Goal: Transaction & Acquisition: Purchase product/service

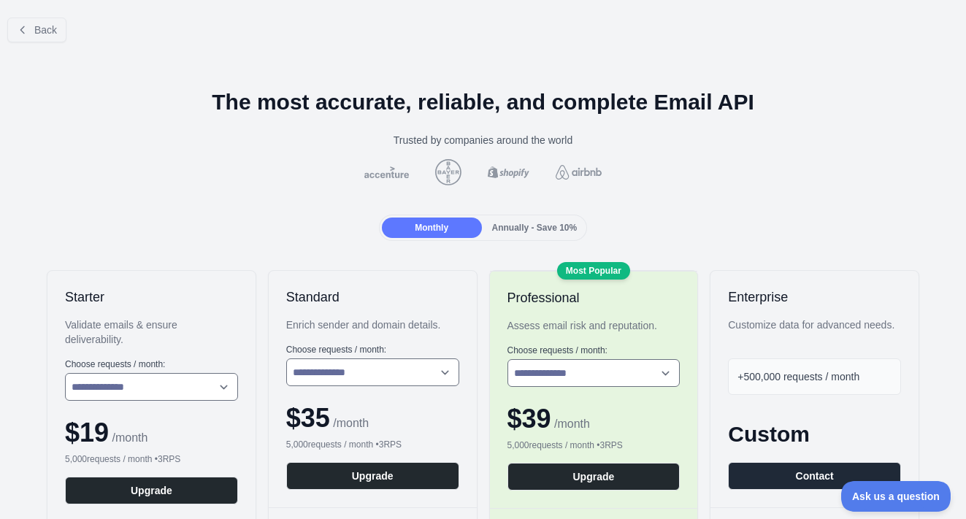
click at [269, 197] on div at bounding box center [483, 259] width 966 height 519
click at [64, 35] on button "Back" at bounding box center [36, 30] width 59 height 25
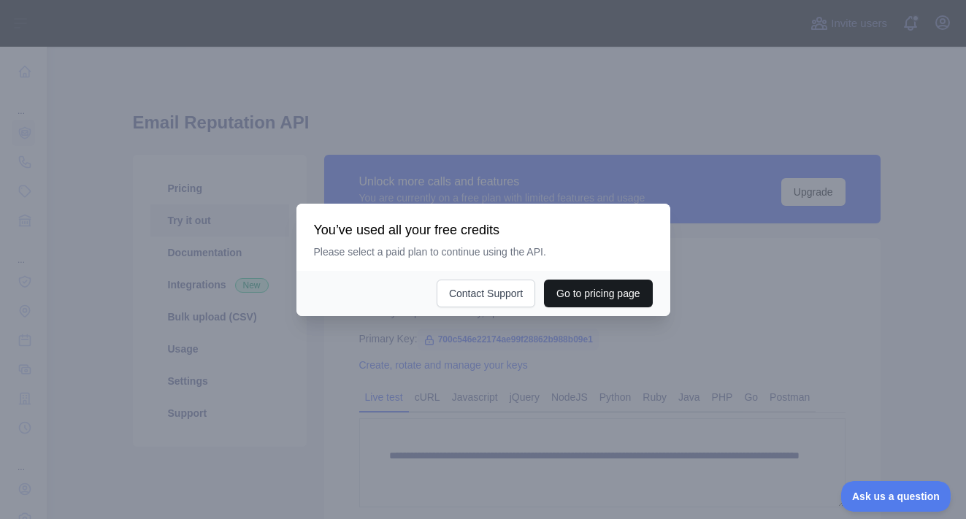
click at [587, 293] on button "Go to pricing page" at bounding box center [598, 294] width 108 height 28
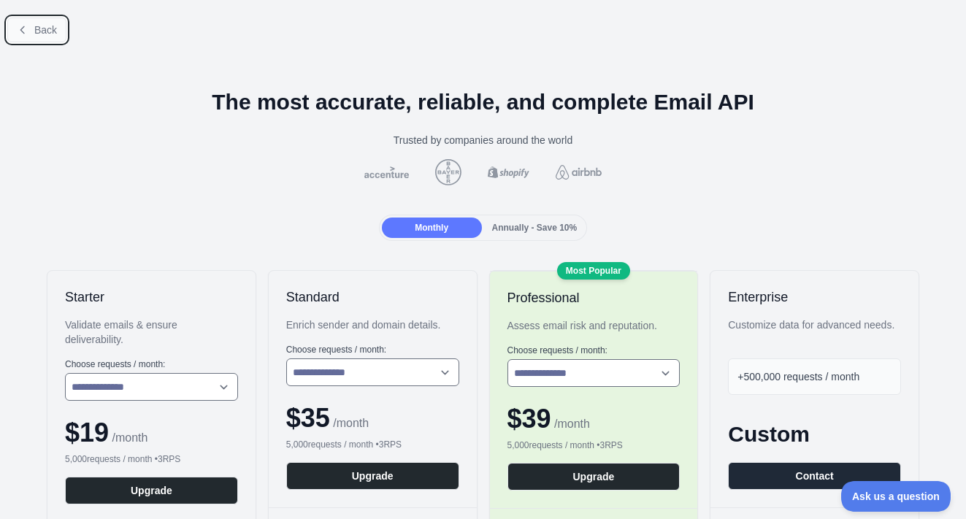
click at [39, 21] on button "Back" at bounding box center [36, 30] width 59 height 25
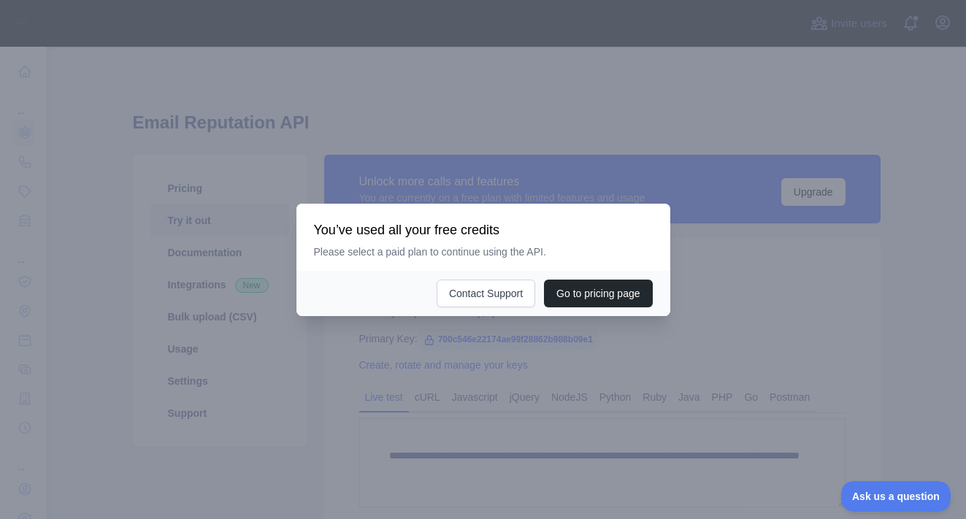
click at [483, 127] on div at bounding box center [483, 259] width 966 height 519
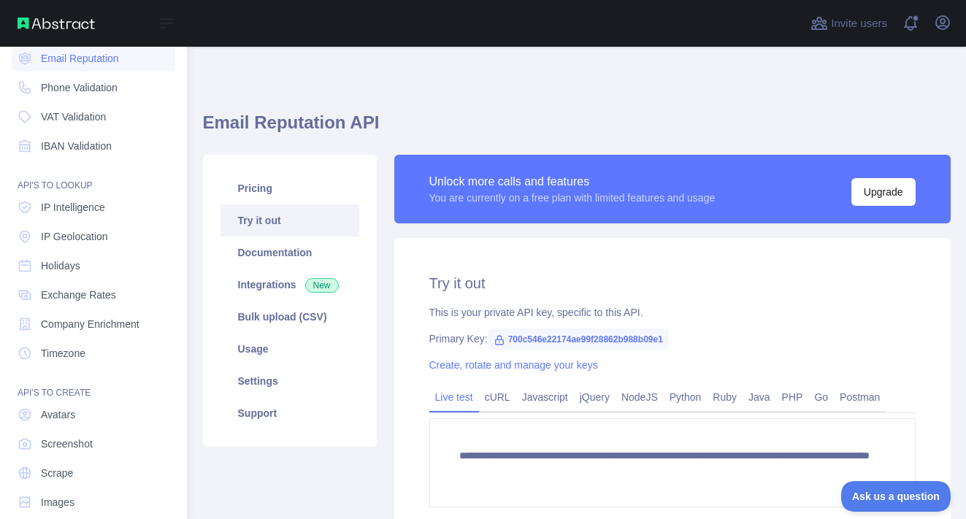
scroll to position [94, 0]
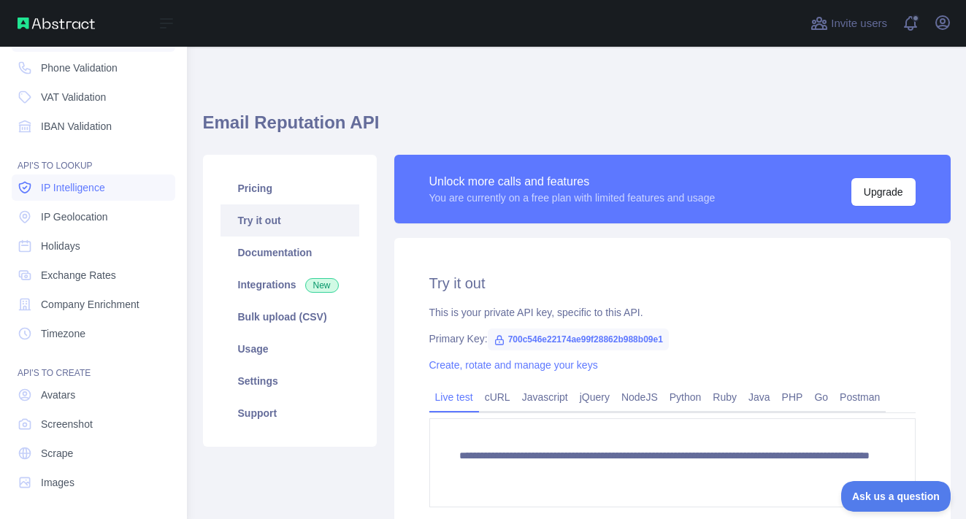
click at [91, 191] on span "IP Intelligence" at bounding box center [73, 187] width 64 height 15
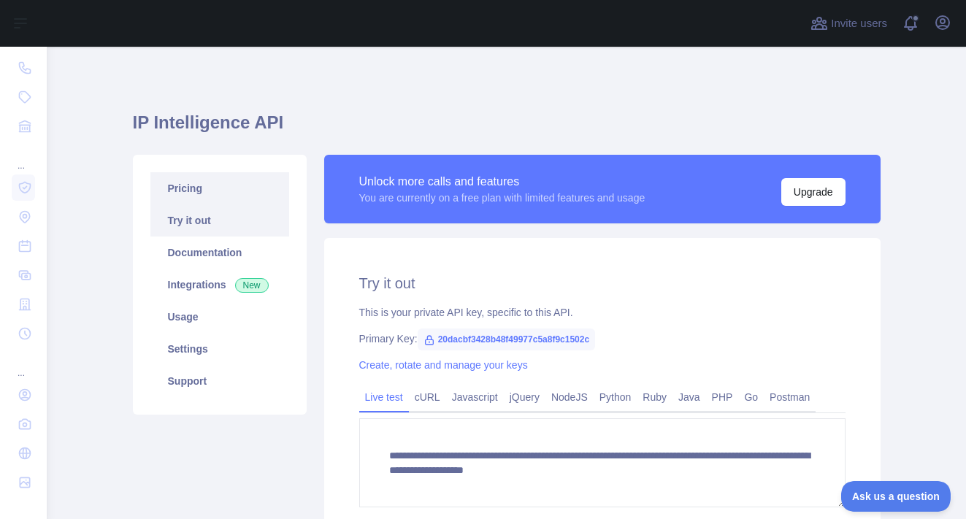
click at [214, 188] on link "Pricing" at bounding box center [219, 188] width 139 height 32
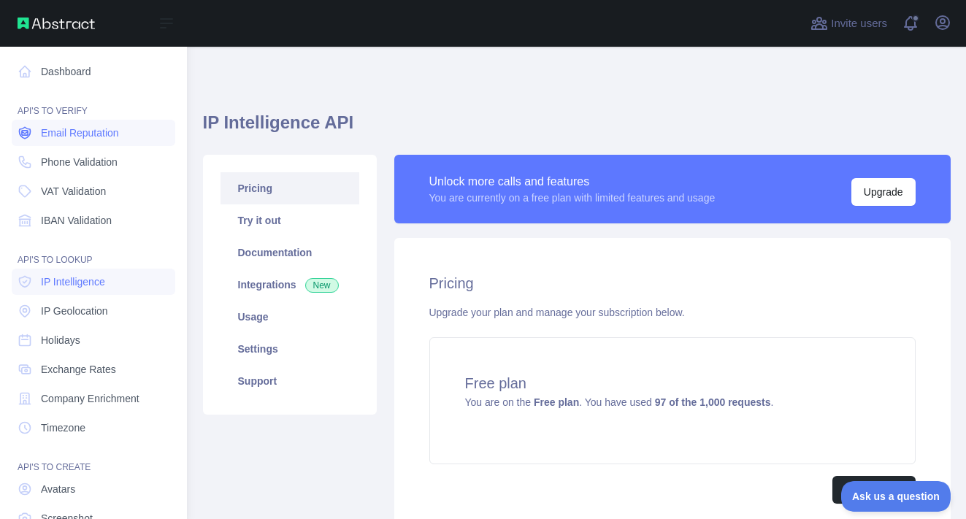
click at [78, 132] on span "Email Reputation" at bounding box center [80, 133] width 78 height 15
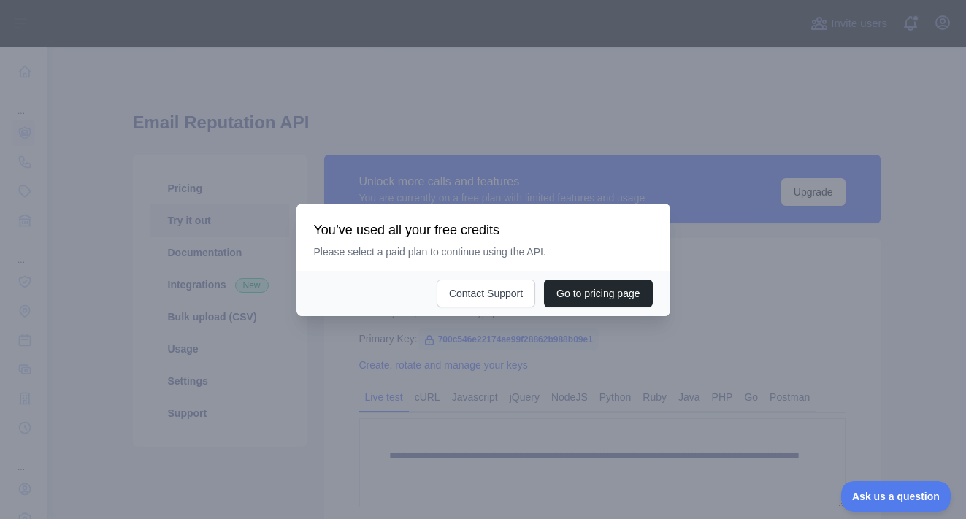
click at [567, 209] on div "You’ve used all your free credits Please select a paid plan to continue using t…" at bounding box center [483, 237] width 374 height 67
click at [136, 80] on div at bounding box center [483, 259] width 966 height 519
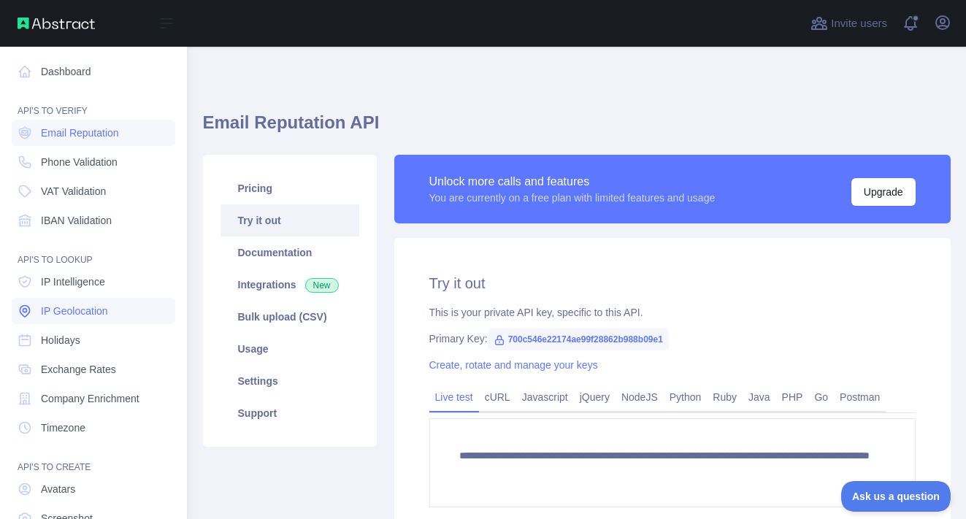
click at [58, 307] on span "IP Geolocation" at bounding box center [74, 311] width 67 height 15
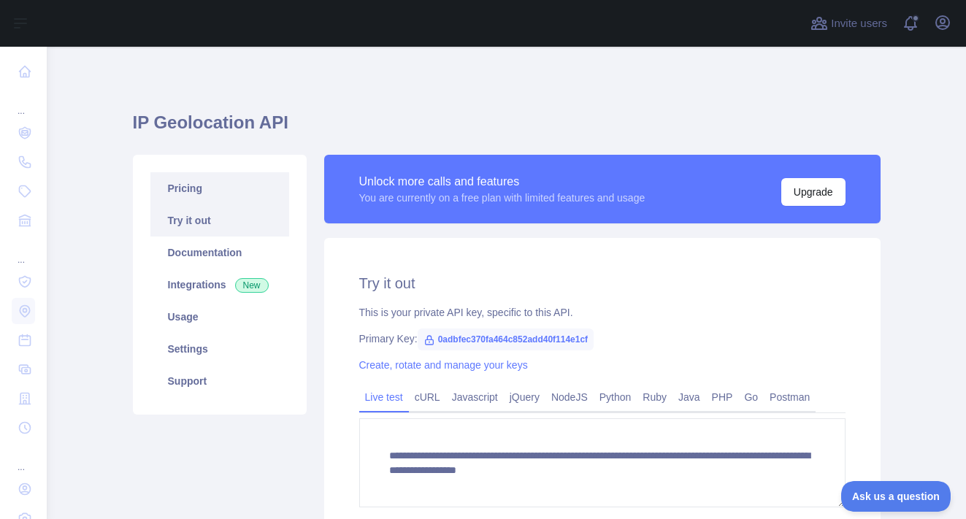
click at [172, 194] on link "Pricing" at bounding box center [219, 188] width 139 height 32
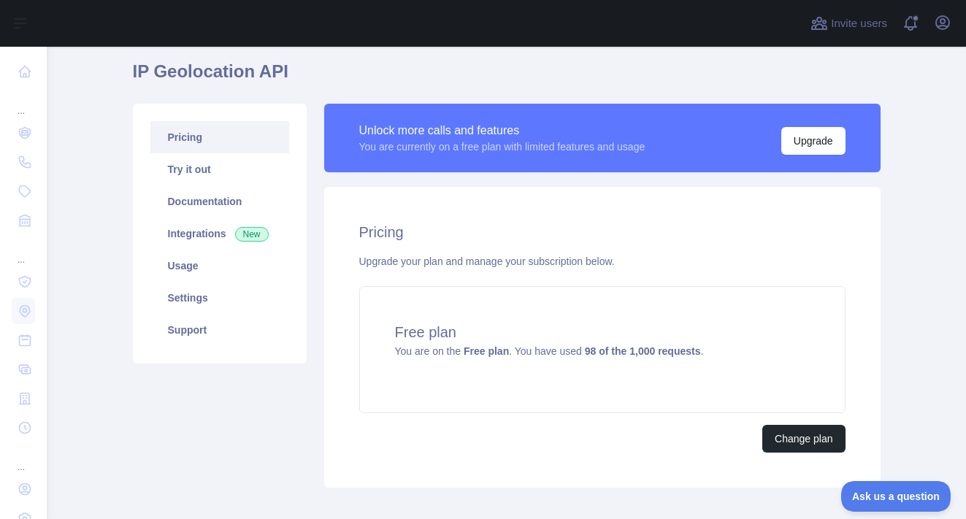
scroll to position [5, 0]
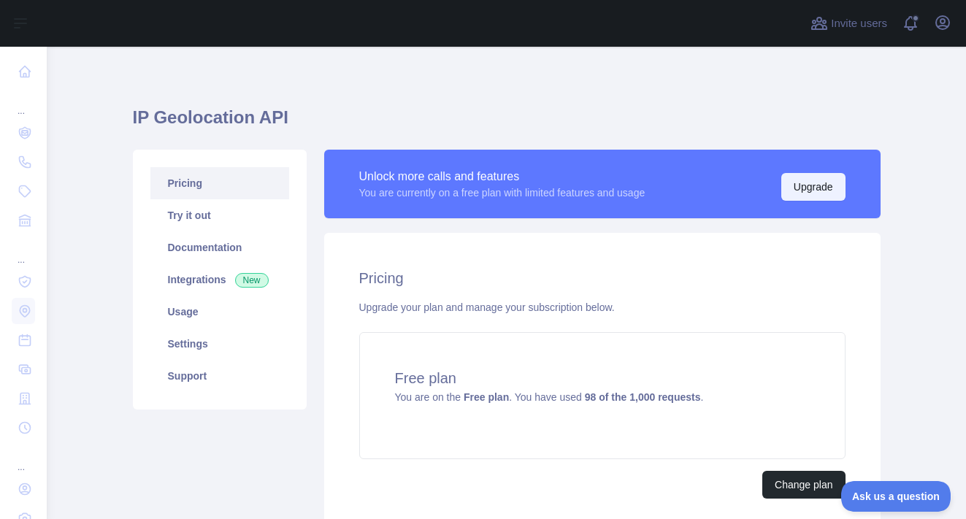
click at [810, 195] on button "Upgrade" at bounding box center [813, 187] width 64 height 28
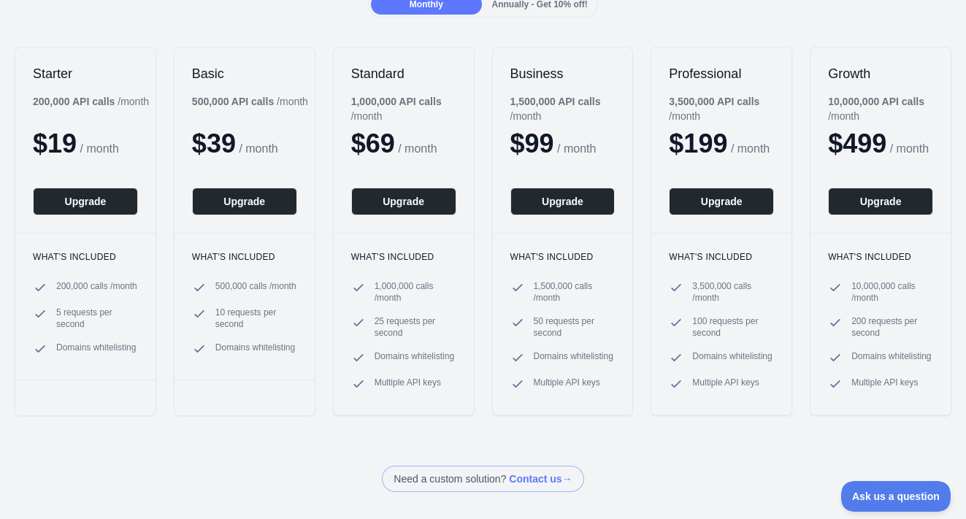
scroll to position [162, 0]
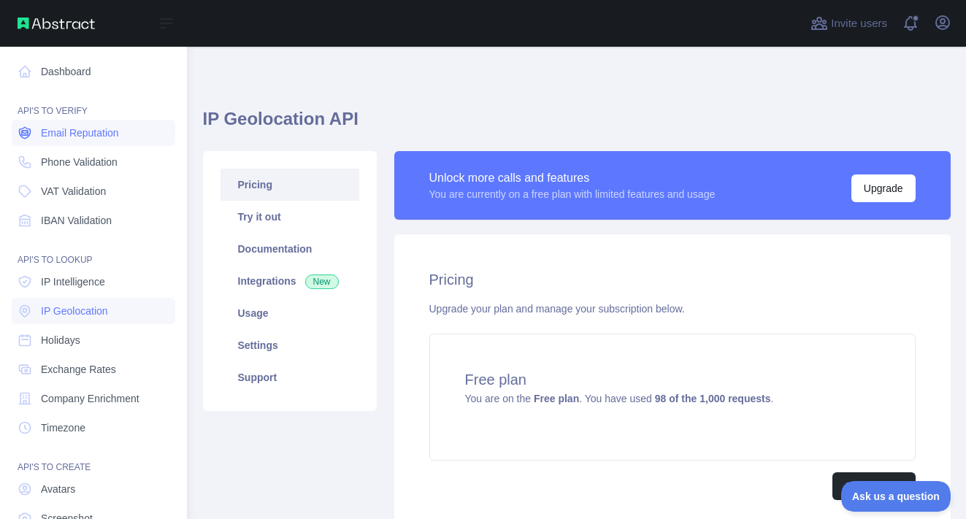
click at [50, 137] on span "Email Reputation" at bounding box center [80, 133] width 78 height 15
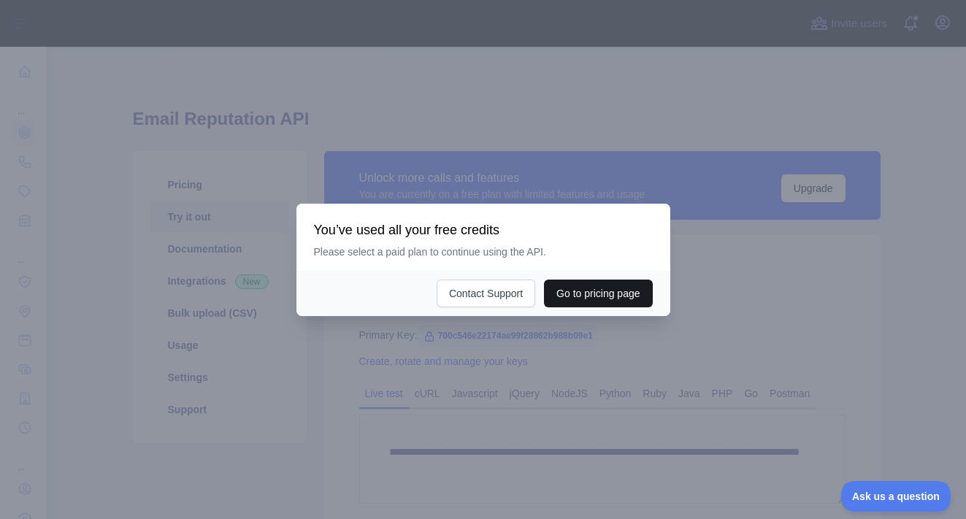
click at [574, 293] on button "Go to pricing page" at bounding box center [598, 294] width 108 height 28
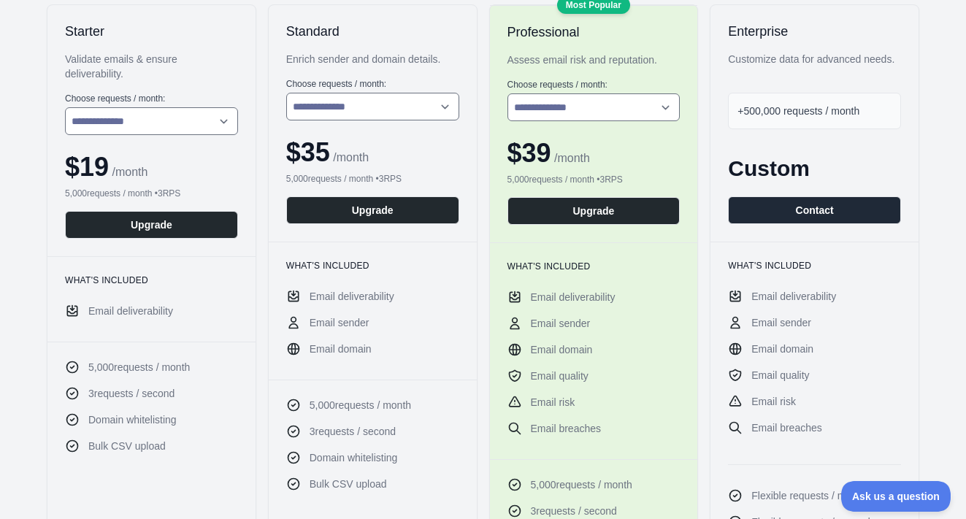
scroll to position [256, 0]
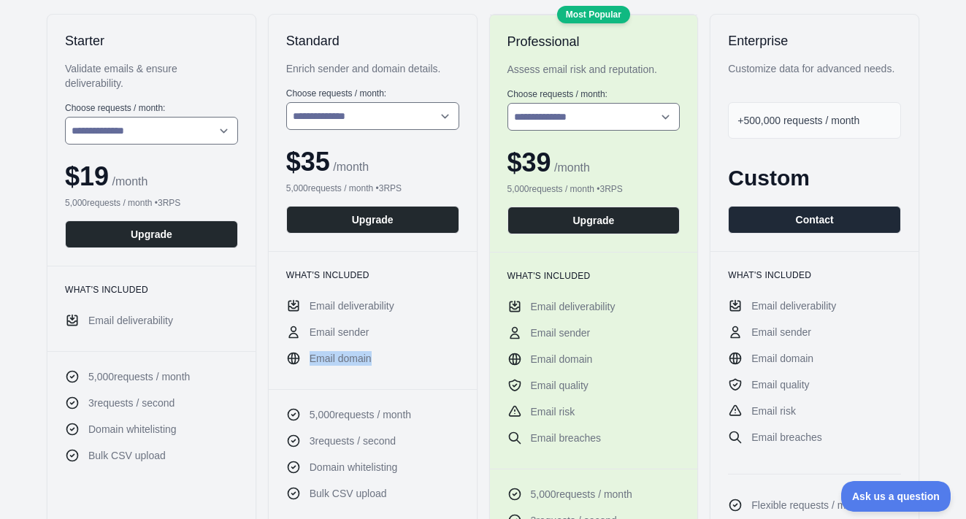
drag, startPoint x: 374, startPoint y: 358, endPoint x: 345, endPoint y: 342, distance: 33.3
click at [345, 342] on ul "Email deliverability Email sender Email domain" at bounding box center [372, 332] width 173 height 67
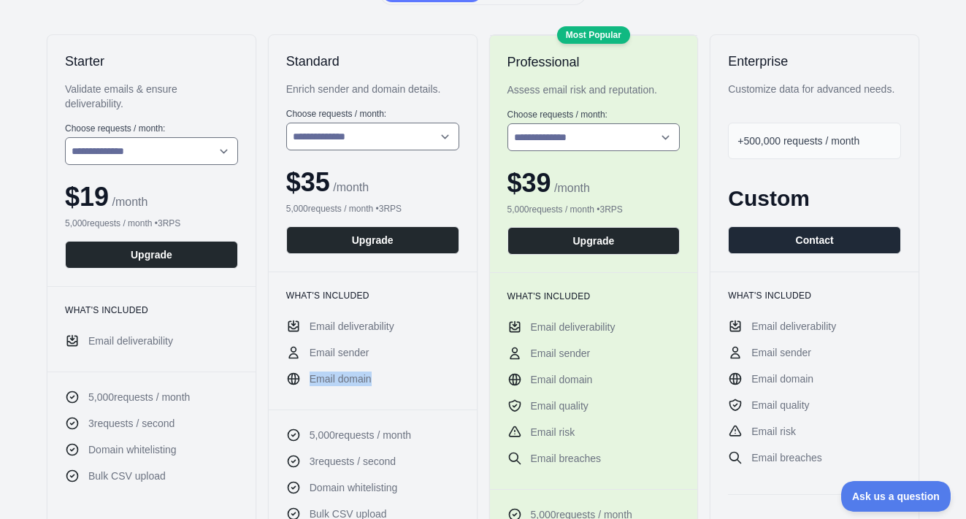
scroll to position [246, 0]
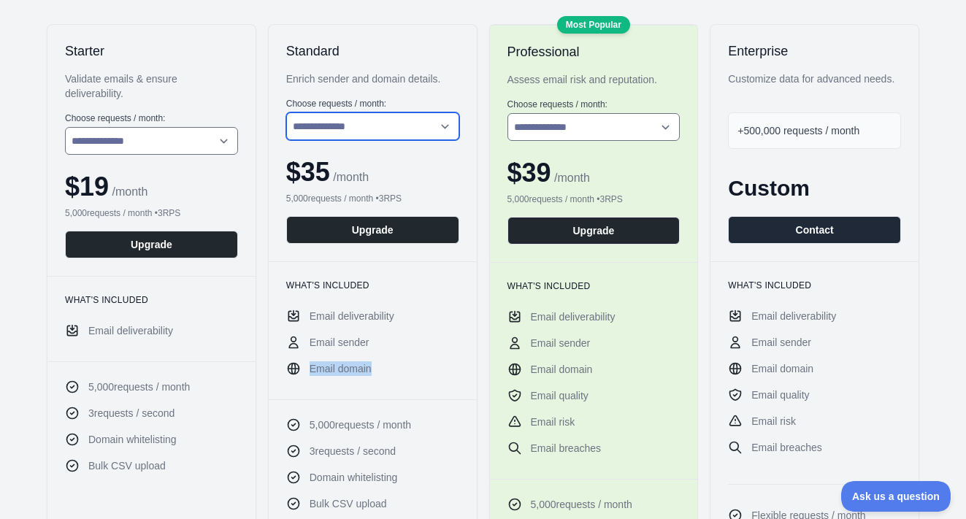
click at [396, 121] on select "**********" at bounding box center [372, 126] width 173 height 28
click at [286, 112] on select "**********" at bounding box center [372, 126] width 173 height 28
click at [439, 183] on div "$ 35 / month" at bounding box center [372, 172] width 173 height 29
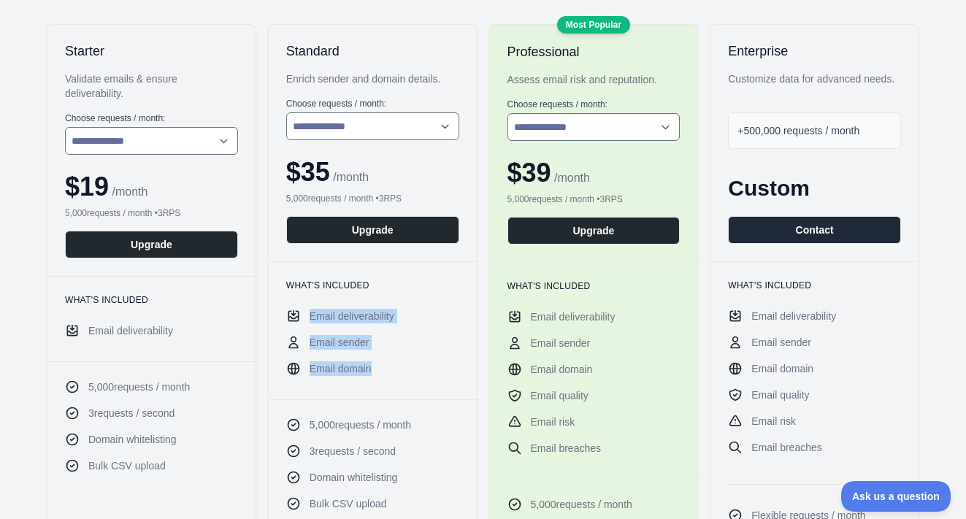
drag, startPoint x: 382, startPoint y: 375, endPoint x: 291, endPoint y: 318, distance: 107.5
click at [291, 318] on ul "Email deliverability Email sender Email domain" at bounding box center [372, 342] width 173 height 67
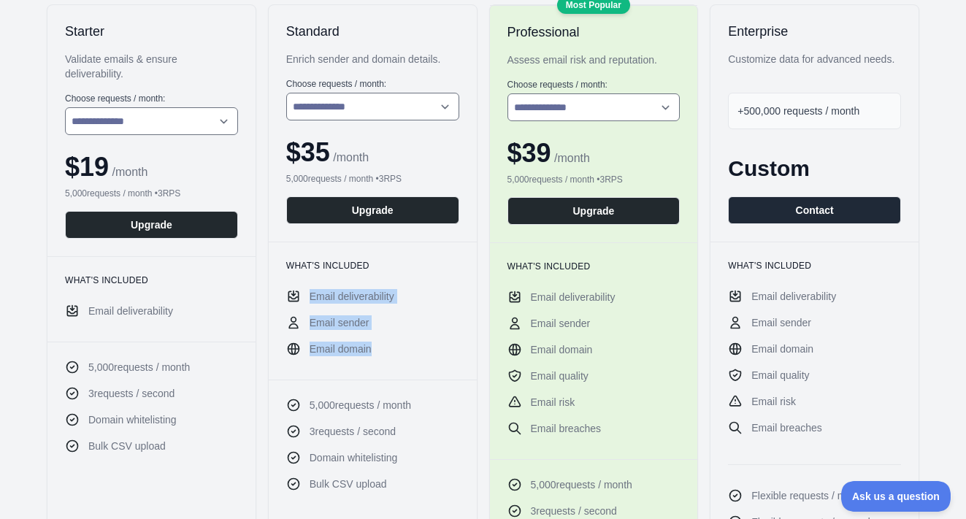
scroll to position [198, 0]
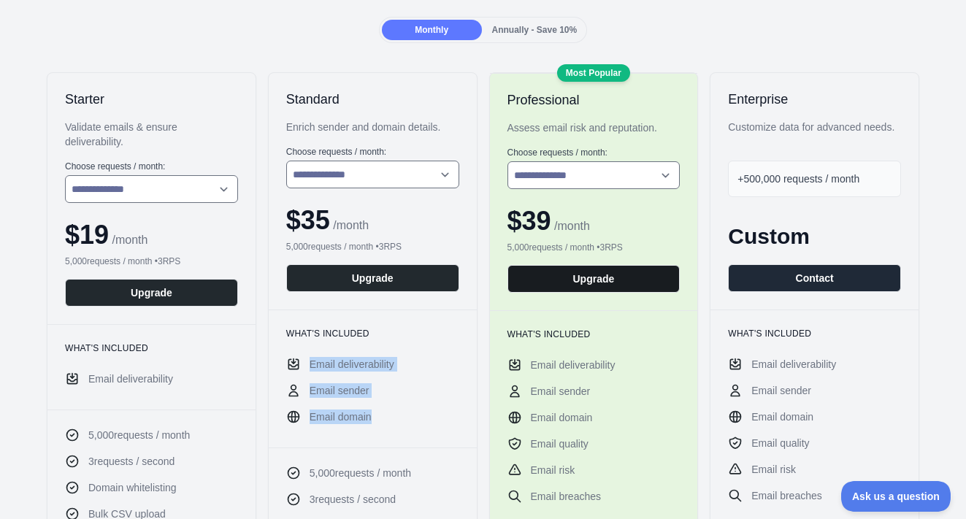
click at [602, 280] on button "Upgrade" at bounding box center [593, 279] width 173 height 28
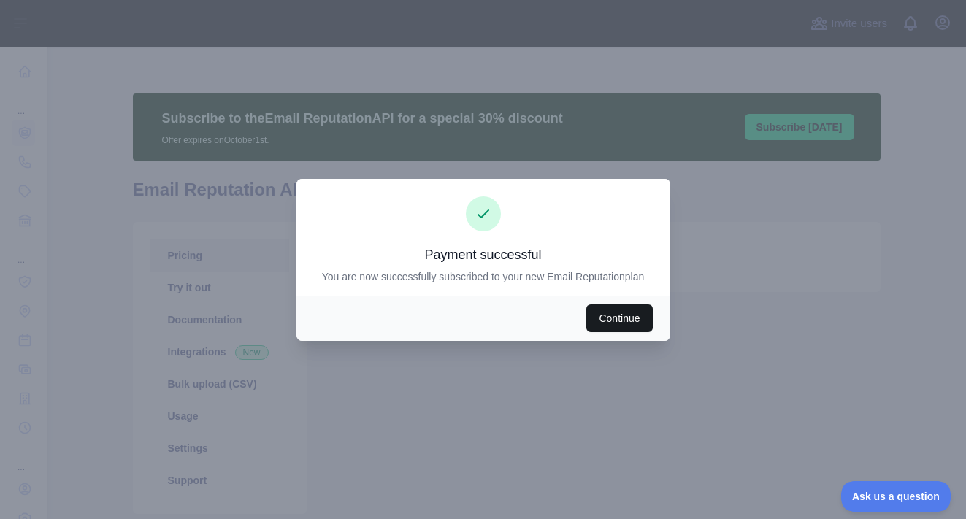
click at [604, 315] on button "Continue" at bounding box center [619, 318] width 66 height 28
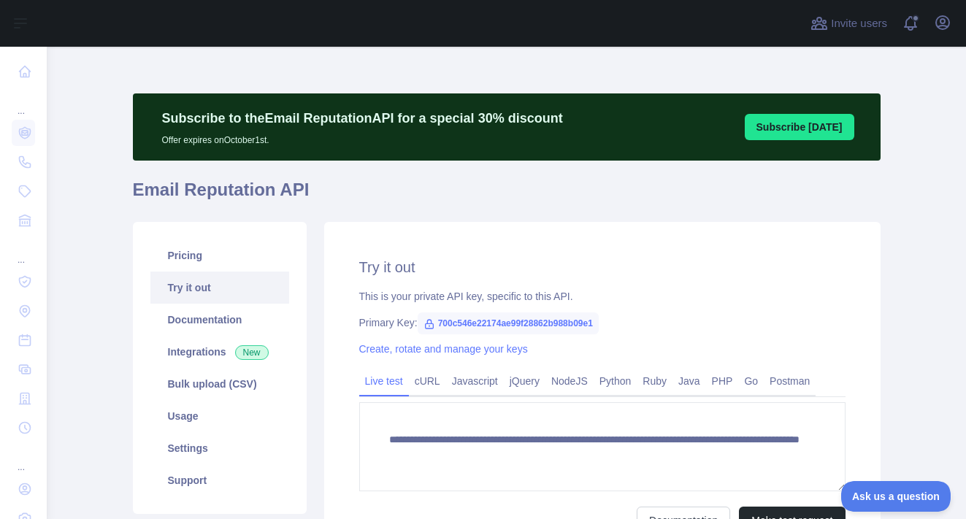
scroll to position [108, 0]
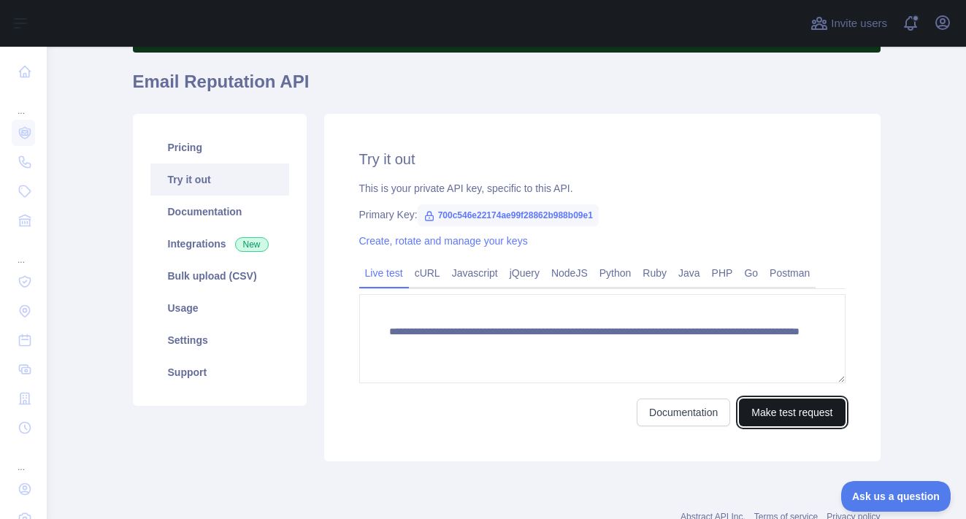
click at [767, 404] on button "Make test request" at bounding box center [792, 413] width 106 height 28
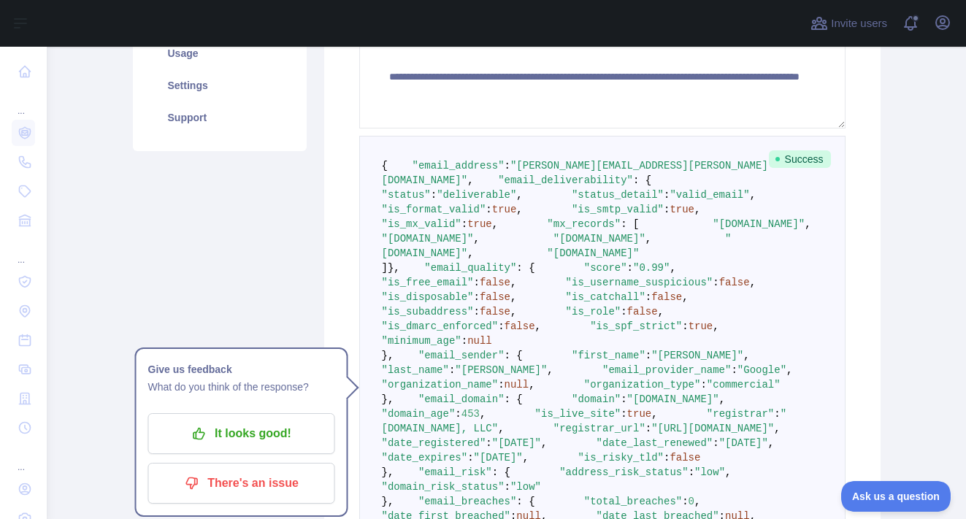
scroll to position [371, 0]
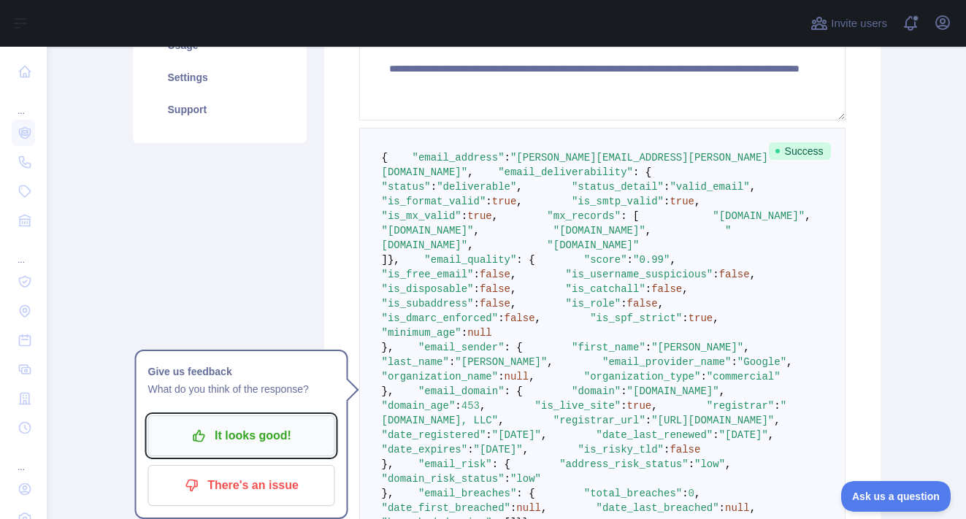
click at [302, 434] on p "It looks good!" at bounding box center [241, 435] width 165 height 25
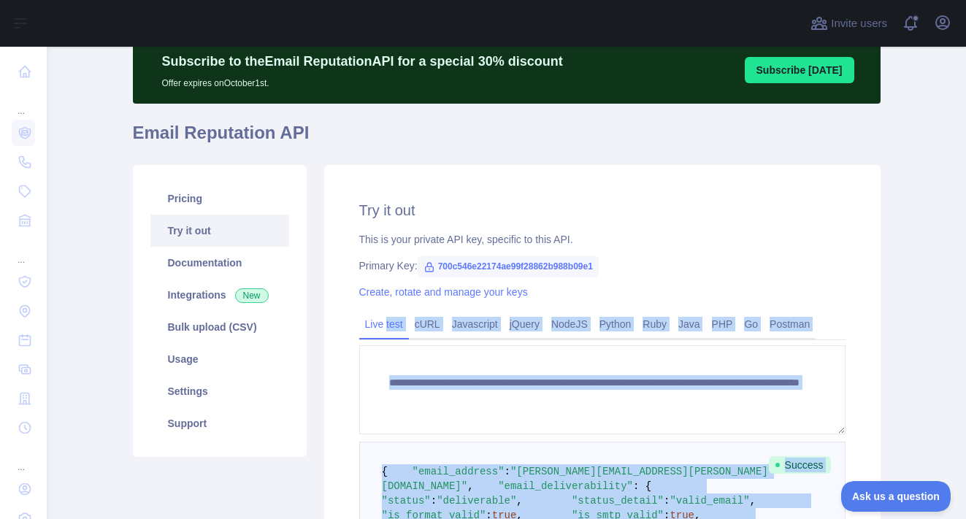
scroll to position [253, 0]
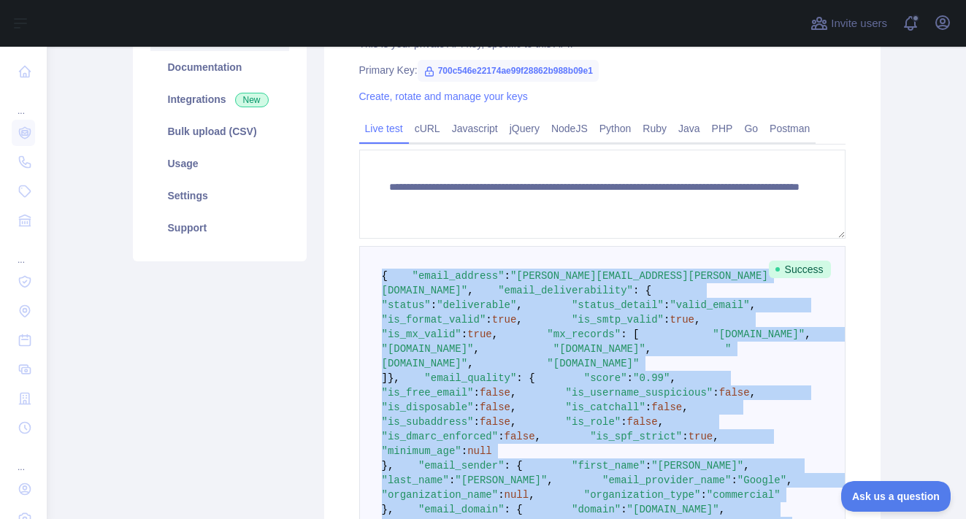
drag, startPoint x: 422, startPoint y: 425, endPoint x: 387, endPoint y: 254, distance: 174.4
click at [387, 254] on pre "{ "email_address" : "james.stutz@avahr.com" , "email_deliverability" : { "statu…" at bounding box center [602, 458] width 486 height 425
copy code "{ "email_address" : "james.stutz@avahr.com" , "email_deliverability" : { "statu…"
